Goal: Transaction & Acquisition: Purchase product/service

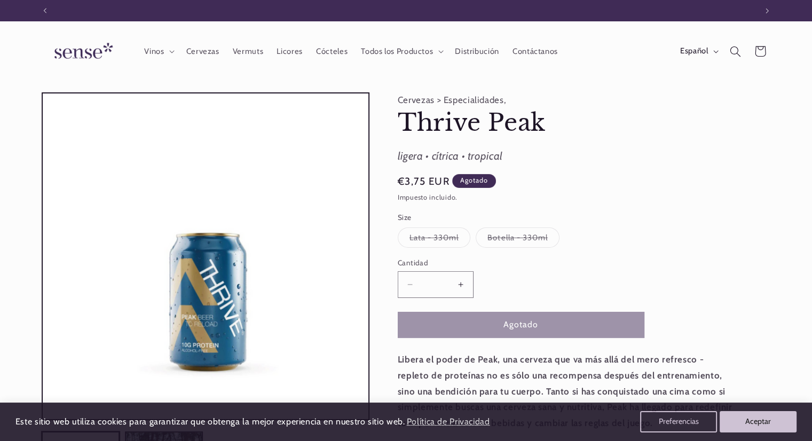
scroll to position [0, 711]
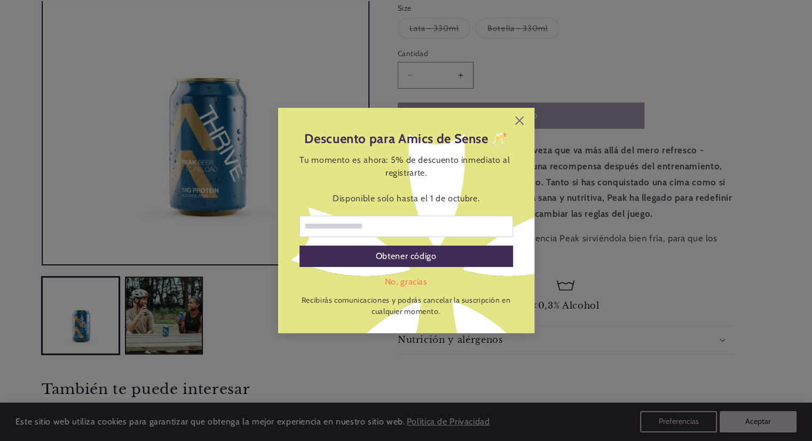
scroll to position [213, 0]
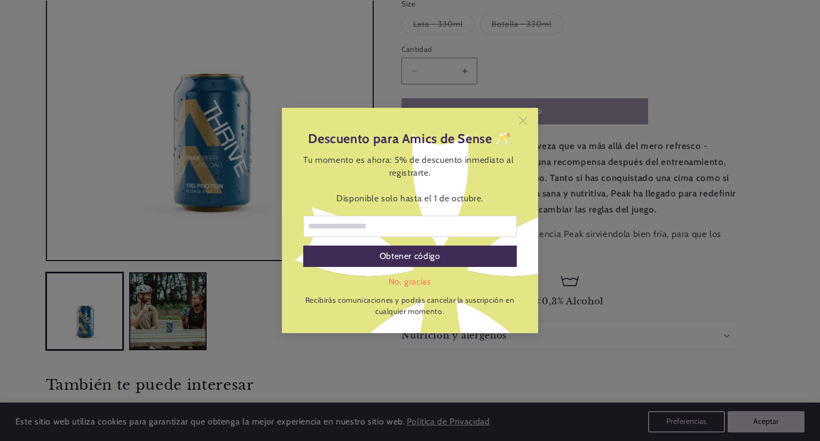
click at [524, 119] on icon at bounding box center [523, 120] width 9 height 9
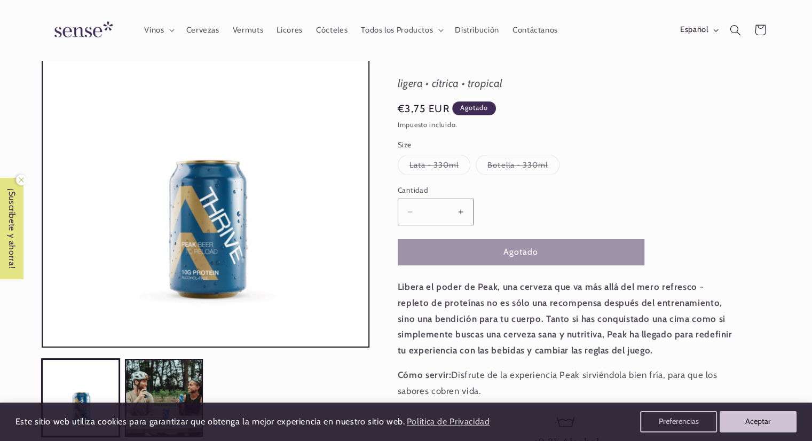
scroll to position [0, 0]
